Goal: Information Seeking & Learning: Learn about a topic

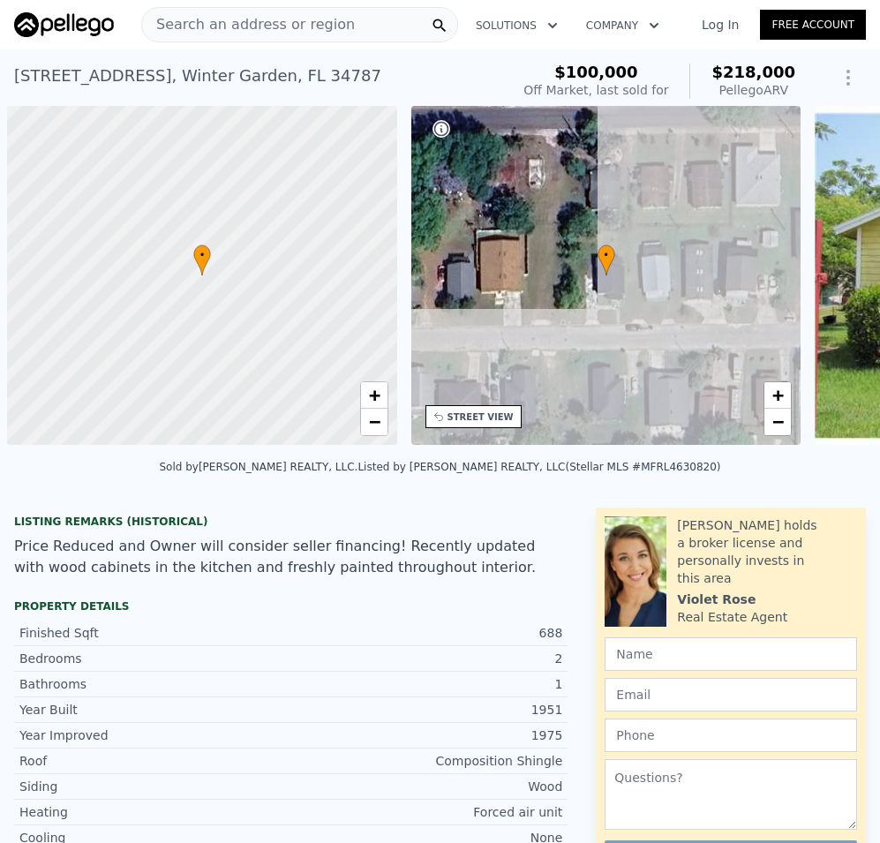
scroll to position [0, 7]
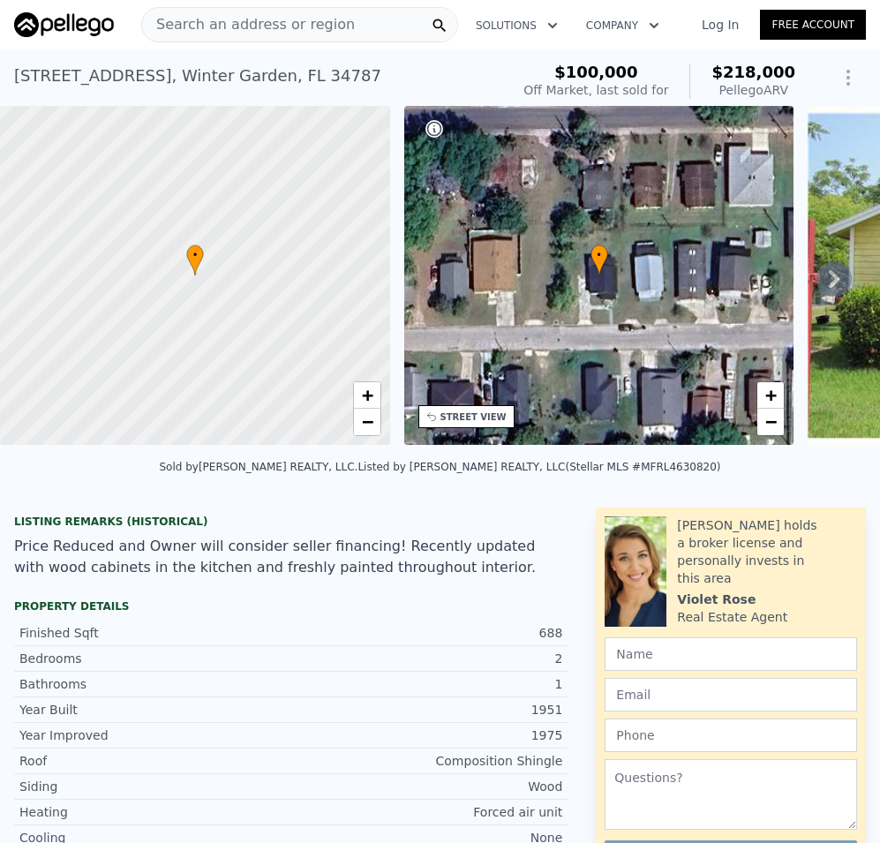
click at [248, 23] on span "Search an address or region" at bounding box center [248, 24] width 213 height 21
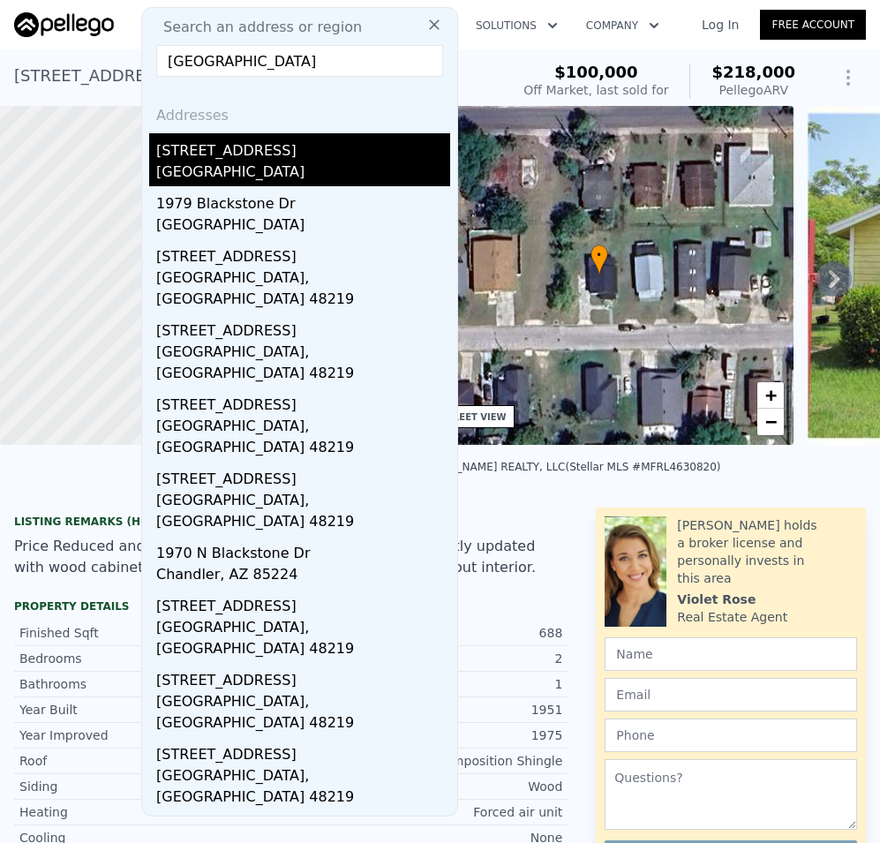
type input "[GEOGRAPHIC_DATA]"
click at [256, 168] on div "[GEOGRAPHIC_DATA]" at bounding box center [303, 173] width 294 height 25
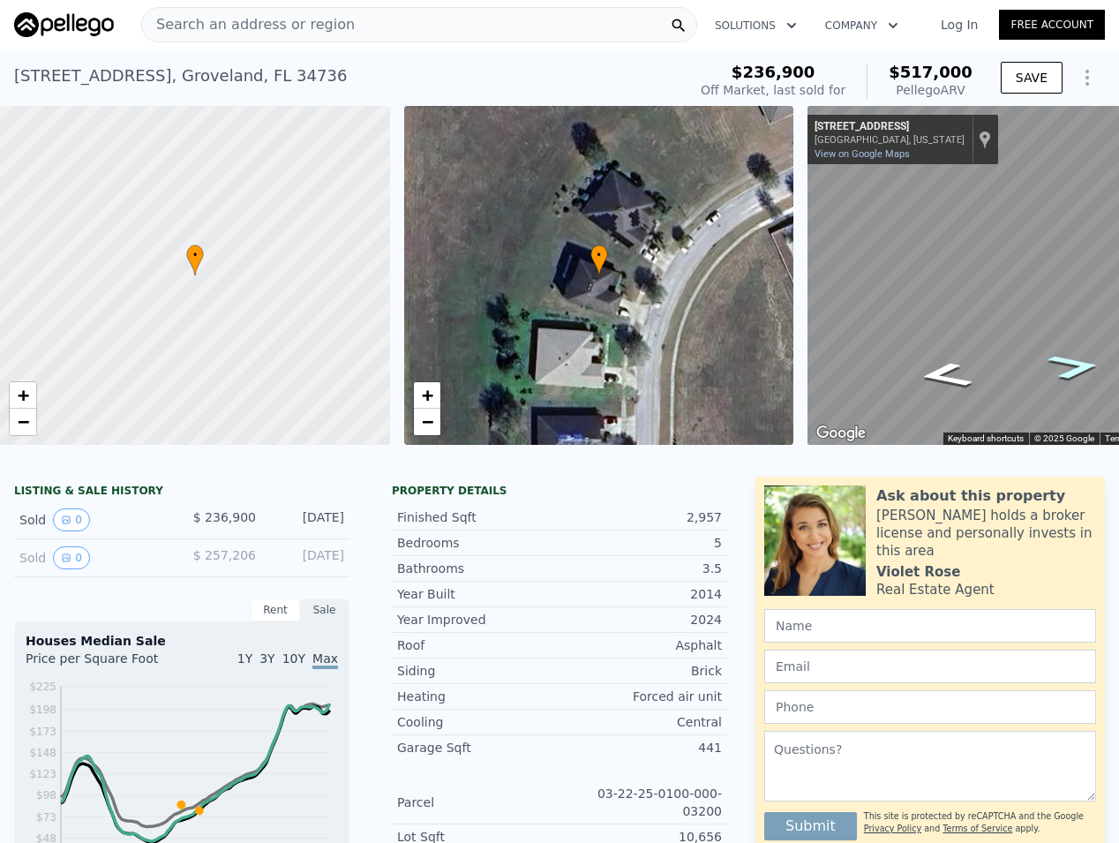
click at [879, 366] on div "Map" at bounding box center [1009, 275] width 404 height 339
click at [22, 416] on span "−" at bounding box center [23, 421] width 11 height 22
drag, startPoint x: 201, startPoint y: 341, endPoint x: 96, endPoint y: 339, distance: 105.0
click at [96, 339] on div at bounding box center [195, 275] width 468 height 407
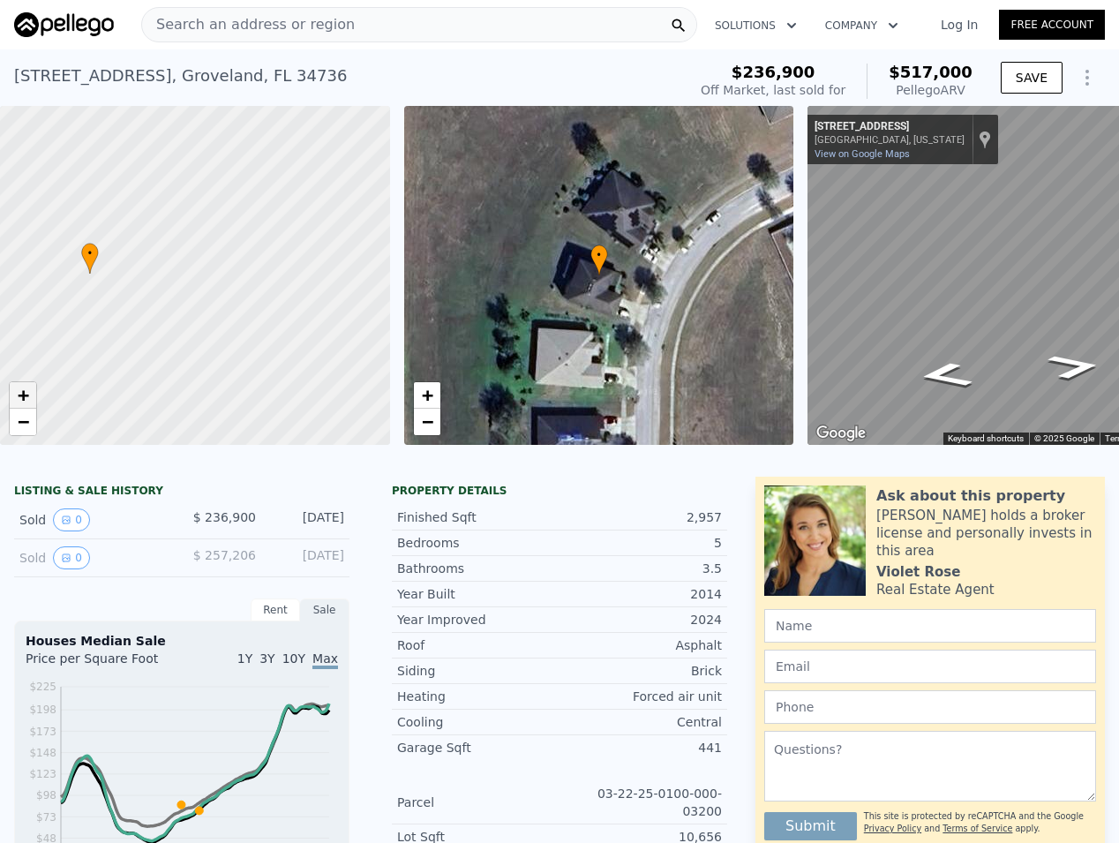
click at [25, 399] on span "+" at bounding box center [23, 395] width 11 height 22
click at [26, 399] on span "+" at bounding box center [23, 395] width 11 height 22
drag, startPoint x: 99, startPoint y: 302, endPoint x: 392, endPoint y: 304, distance: 292.9
click at [392, 304] on div "• + − • + − ← Move left → Move right ↑ Move up ↓ Move down + Zoom in - Zoom out…" at bounding box center [559, 275] width 1119 height 339
drag, startPoint x: 253, startPoint y: 347, endPoint x: 360, endPoint y: 307, distance: 113.9
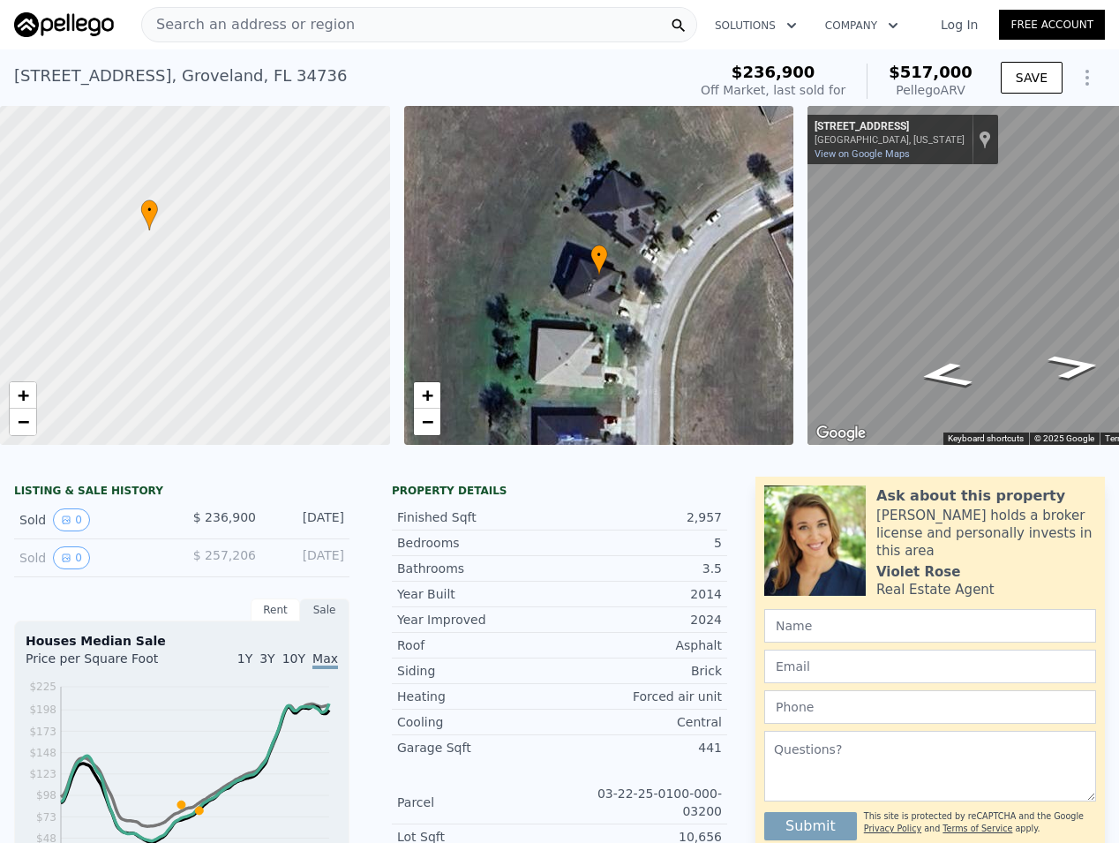
click at [360, 307] on div at bounding box center [200, 275] width 468 height 407
click at [25, 391] on span "+" at bounding box center [23, 395] width 11 height 22
drag, startPoint x: 124, startPoint y: 291, endPoint x: 244, endPoint y: 334, distance: 128.4
click at [244, 334] on div at bounding box center [195, 275] width 468 height 407
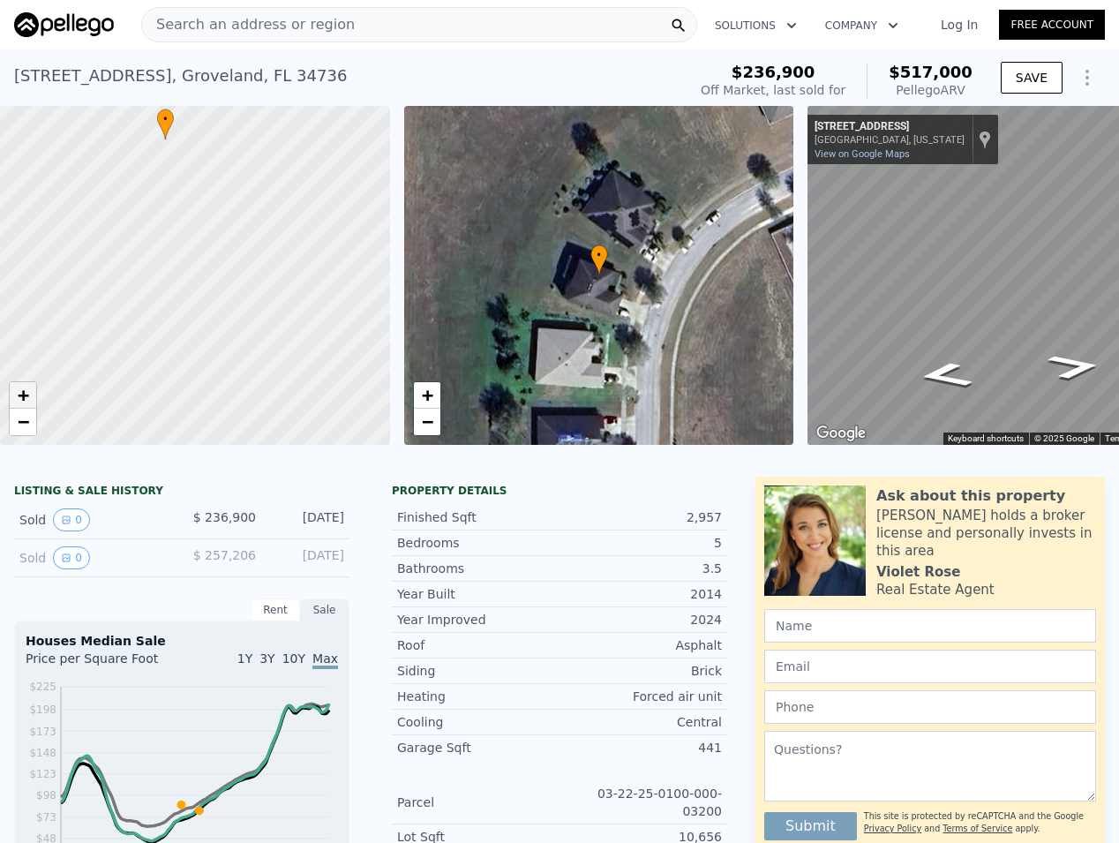
click at [22, 387] on span "+" at bounding box center [23, 395] width 11 height 22
drag, startPoint x: 201, startPoint y: 256, endPoint x: 189, endPoint y: 407, distance: 151.4
click at [185, 415] on div at bounding box center [193, 269] width 468 height 407
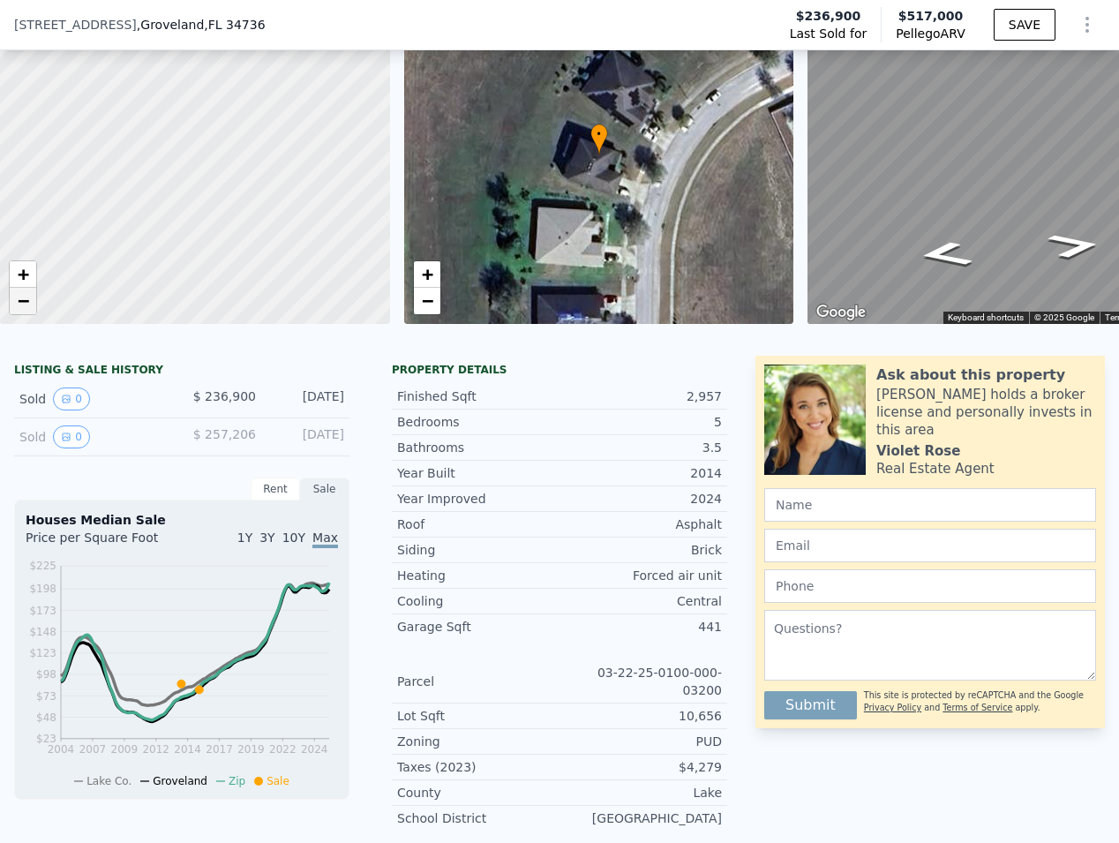
click at [26, 306] on span "−" at bounding box center [23, 300] width 11 height 22
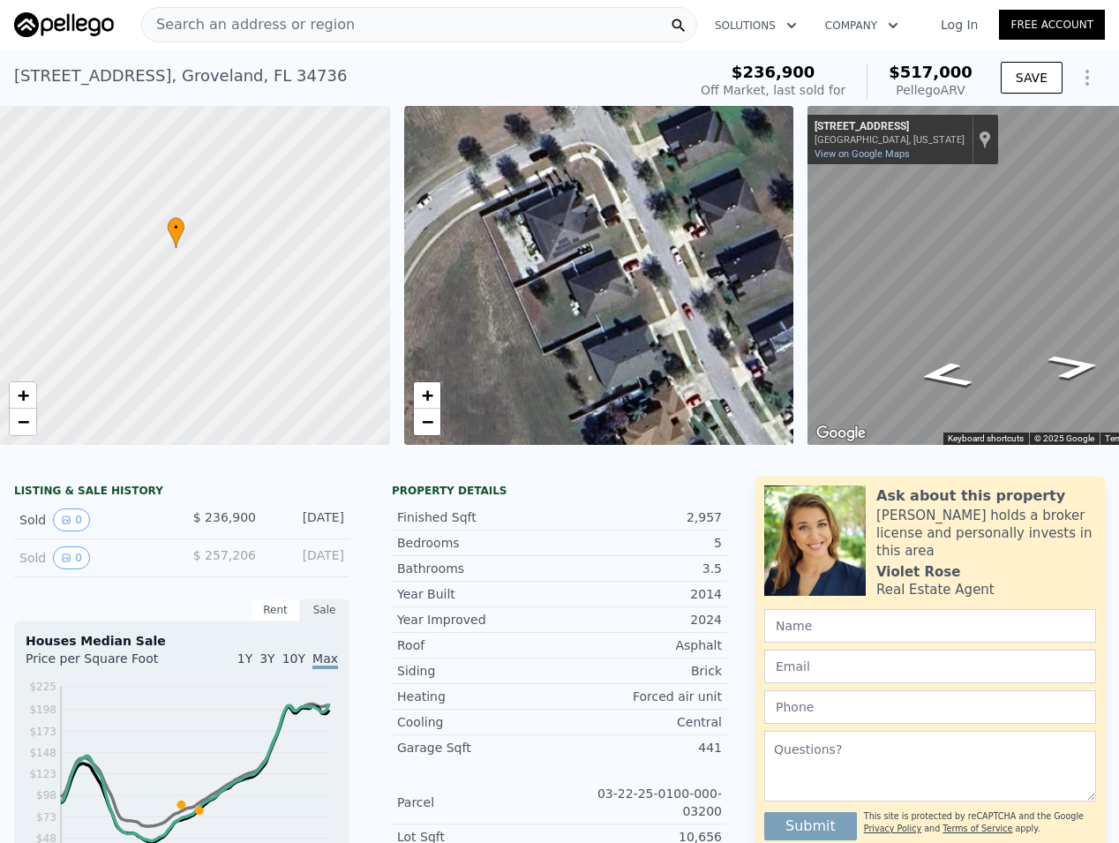
drag, startPoint x: 559, startPoint y: 289, endPoint x: 383, endPoint y: 280, distance: 175.8
click at [383, 280] on div "• + − • + − ← Move left → Move right ↑ Move up ↓ Move down + Zoom in - Zoom out…" at bounding box center [559, 275] width 1119 height 339
